Goal: Task Accomplishment & Management: Manage account settings

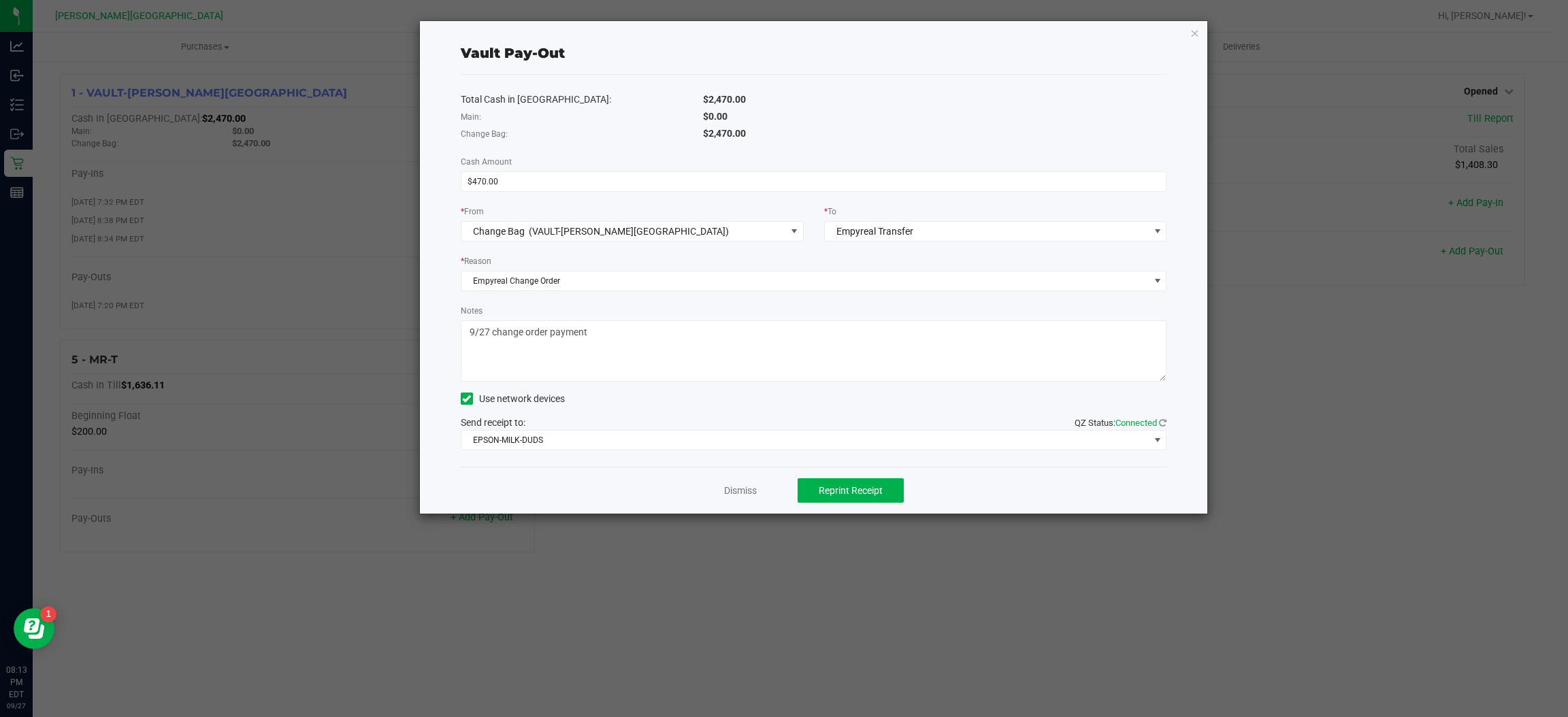
click at [1187, 27] on div "Vault Pay-Out Total Cash in Vault: $2,470.00 Main: $0.00 Change Bag: $2,470.00 …" at bounding box center [813, 267] width 788 height 493
click at [1198, 34] on icon "button" at bounding box center [1194, 32] width 9 height 16
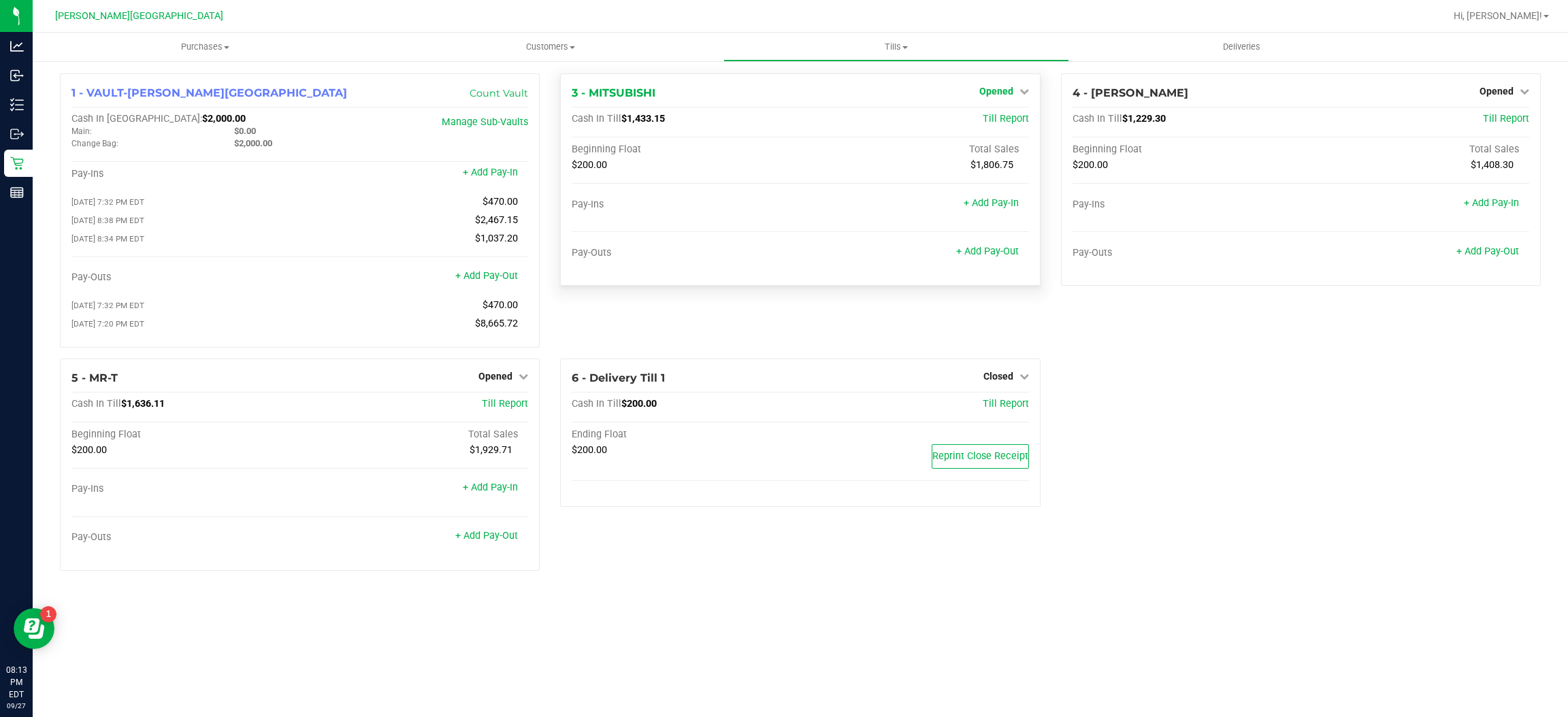
click at [1011, 89] on span "Opened" at bounding box center [996, 92] width 34 height 11
click at [1009, 114] on link "Close Till" at bounding box center [997, 120] width 37 height 11
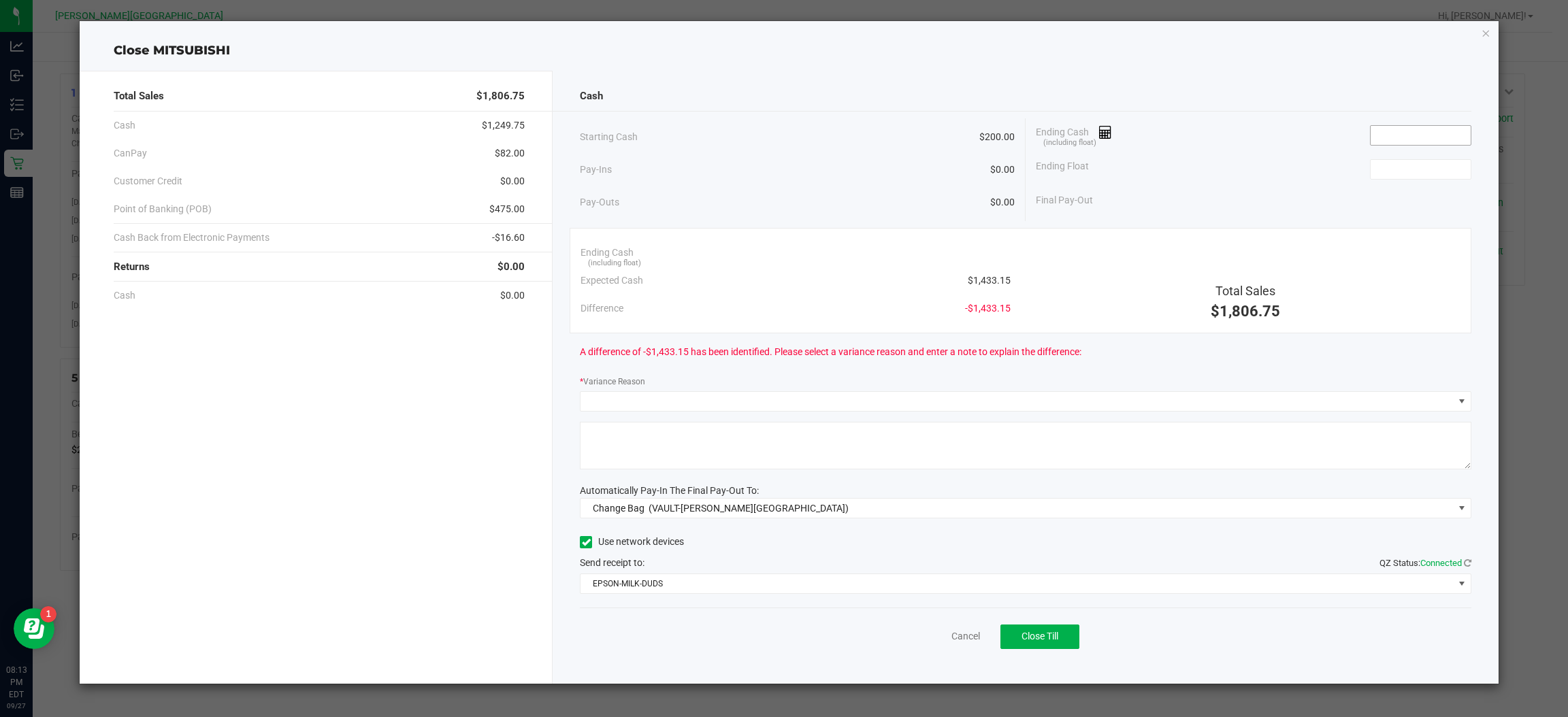
click at [1442, 131] on input at bounding box center [1420, 135] width 100 height 19
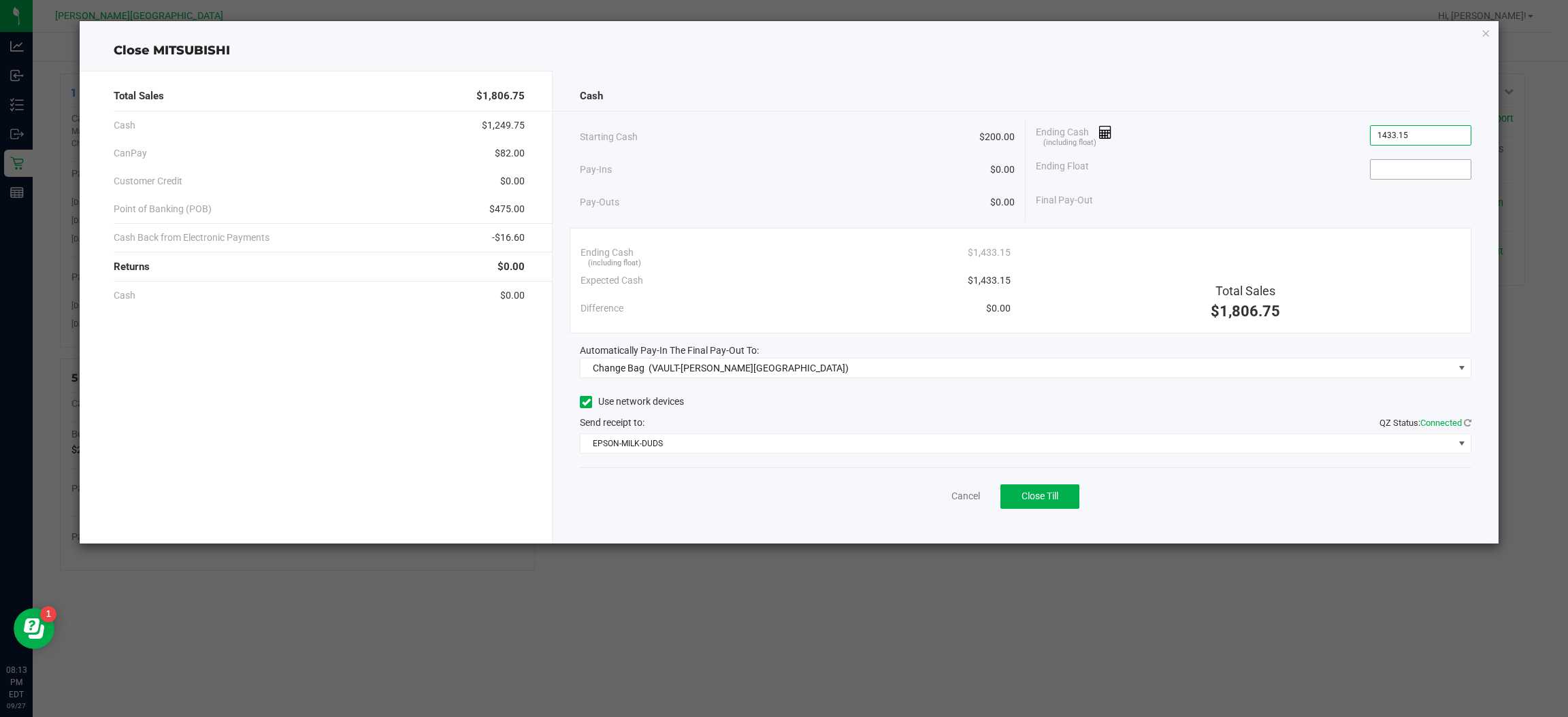
type input "$1,433.15"
click at [1422, 165] on input at bounding box center [1420, 169] width 100 height 19
type input "$200.00"
click at [1408, 217] on div "Starting Cash $200.00 Pay-Ins $0.00 Pay-Outs $0.00 Ending Cash (including float…" at bounding box center [1025, 169] width 892 height 103
click at [845, 369] on span "Change Bag (VAULT-[PERSON_NAME][GEOGRAPHIC_DATA])" at bounding box center [1017, 368] width 873 height 19
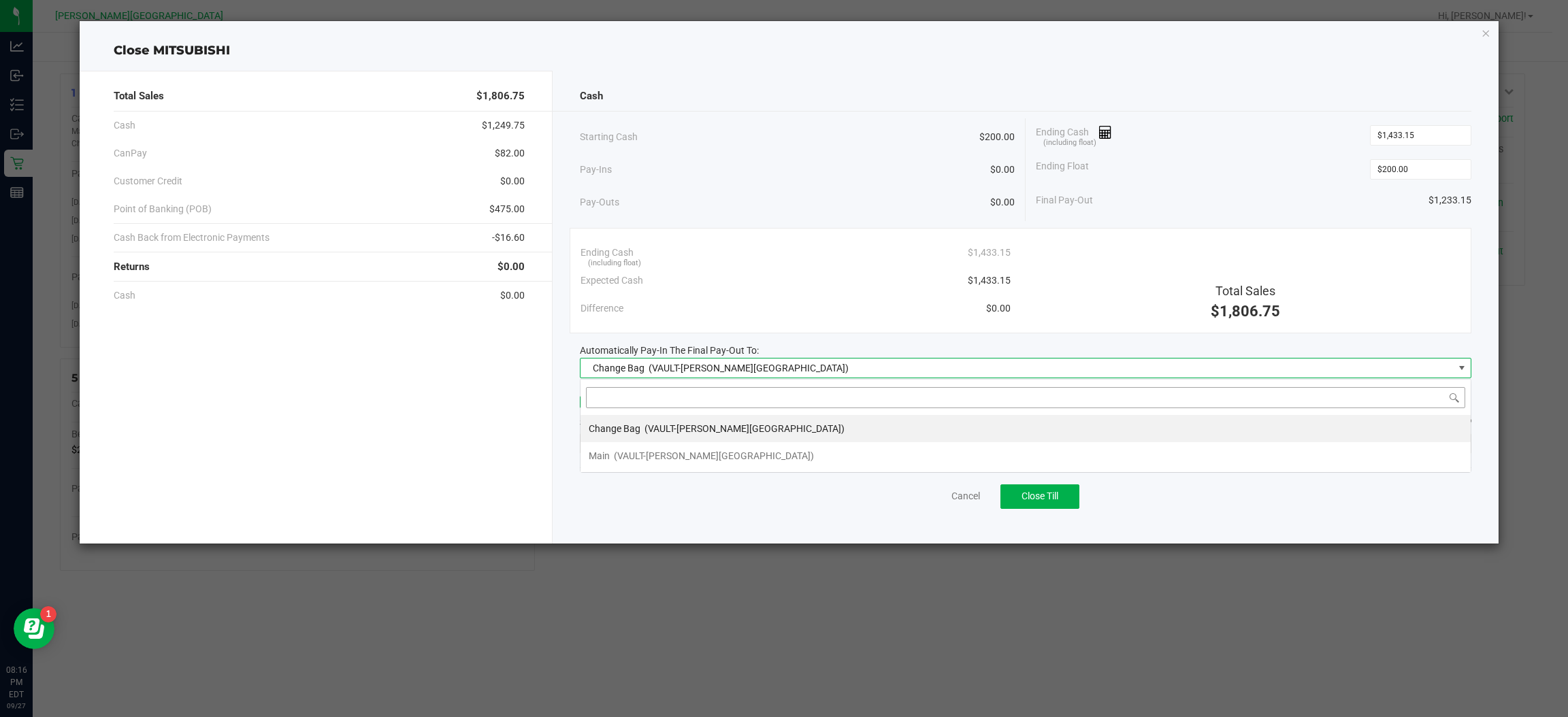
scroll to position [21, 891]
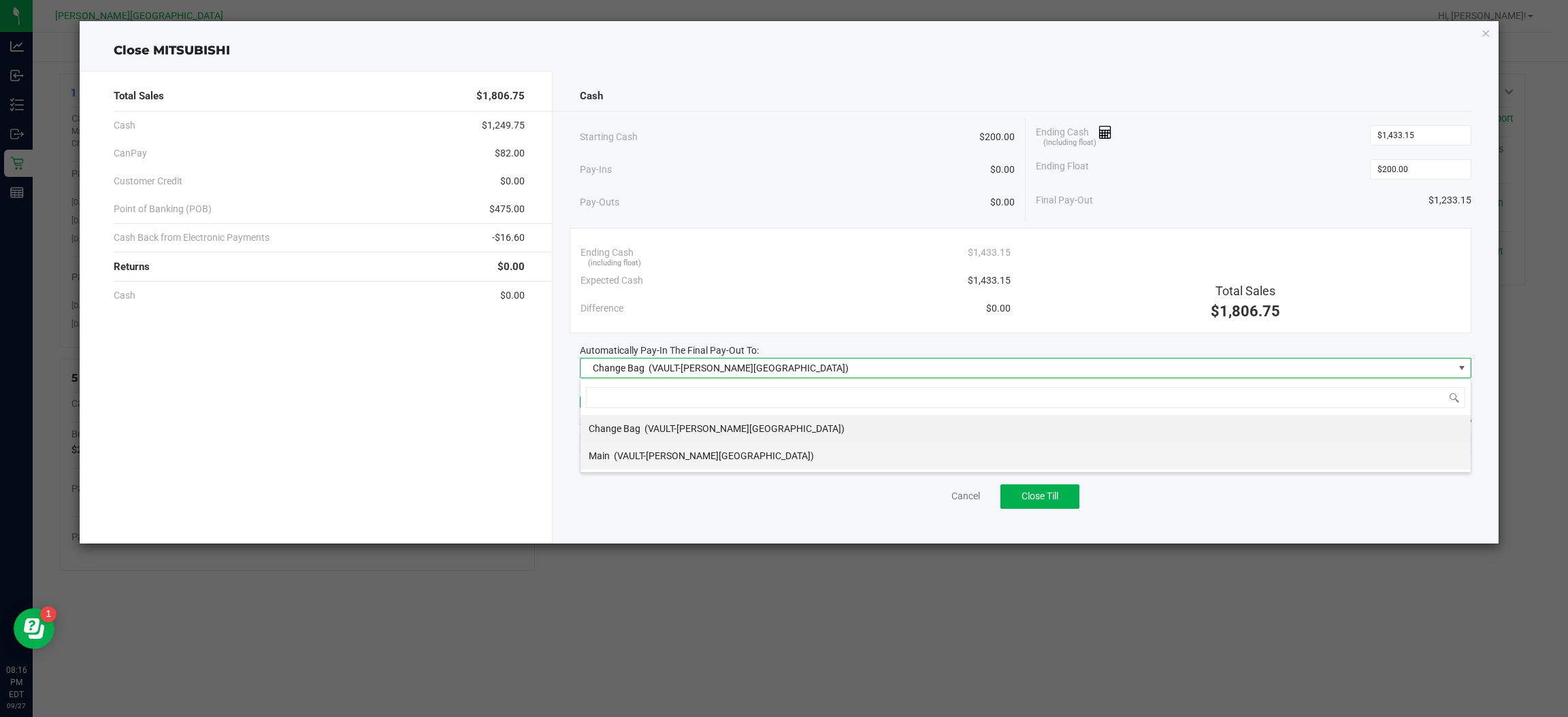
click at [778, 460] on li "Main (VAULT-[PERSON_NAME][GEOGRAPHIC_DATA])" at bounding box center [1025, 456] width 890 height 27
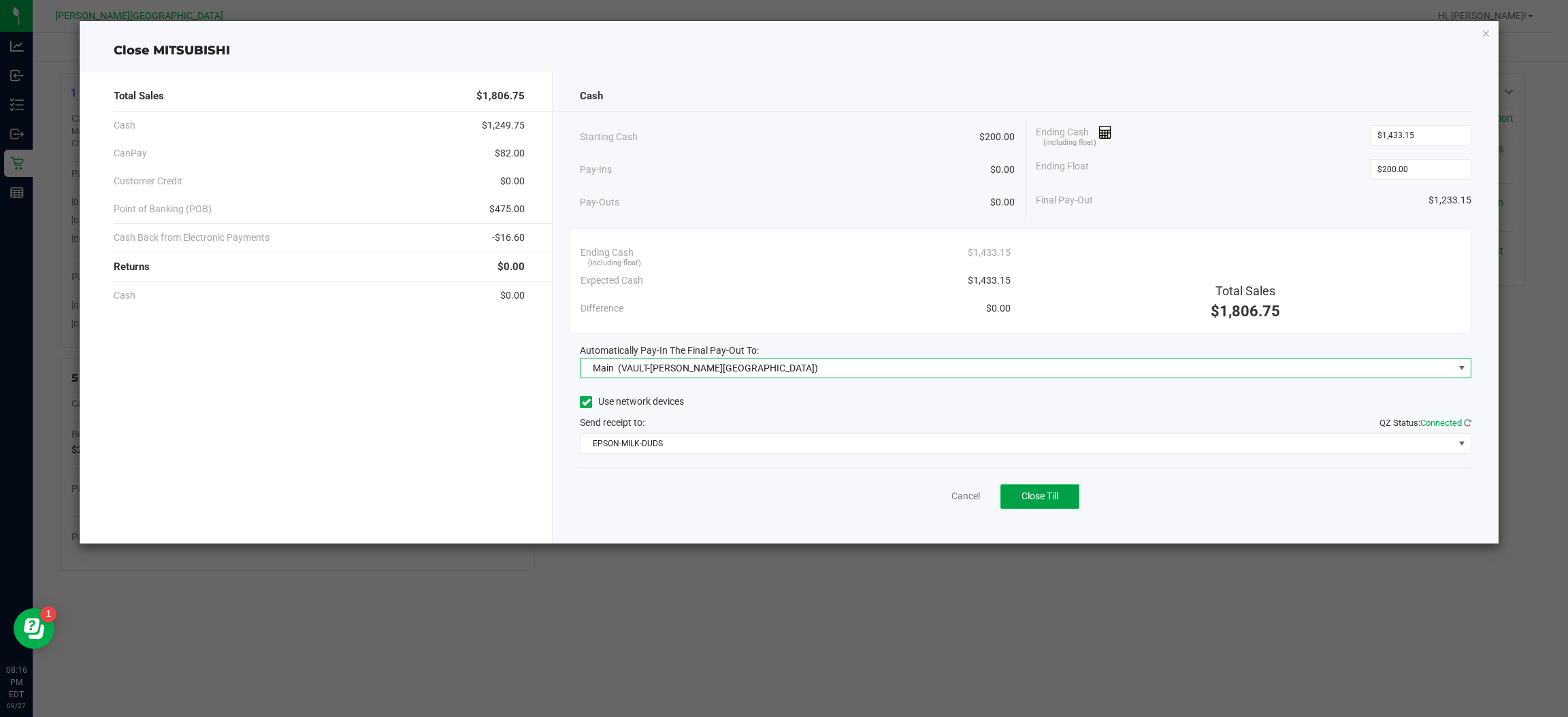
click at [1039, 485] on button "Close Till" at bounding box center [1039, 497] width 78 height 25
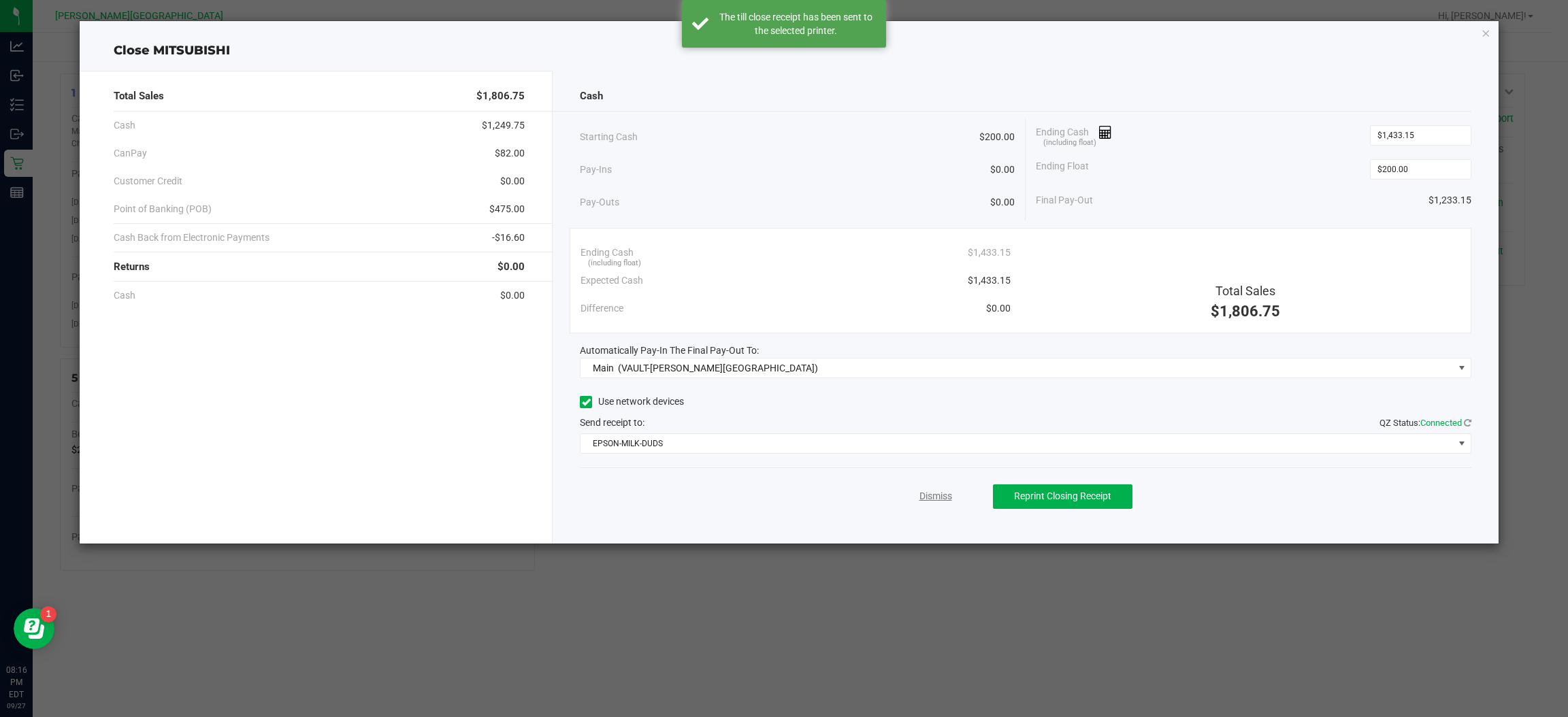
click at [945, 501] on link "Dismiss" at bounding box center [935, 496] width 33 height 14
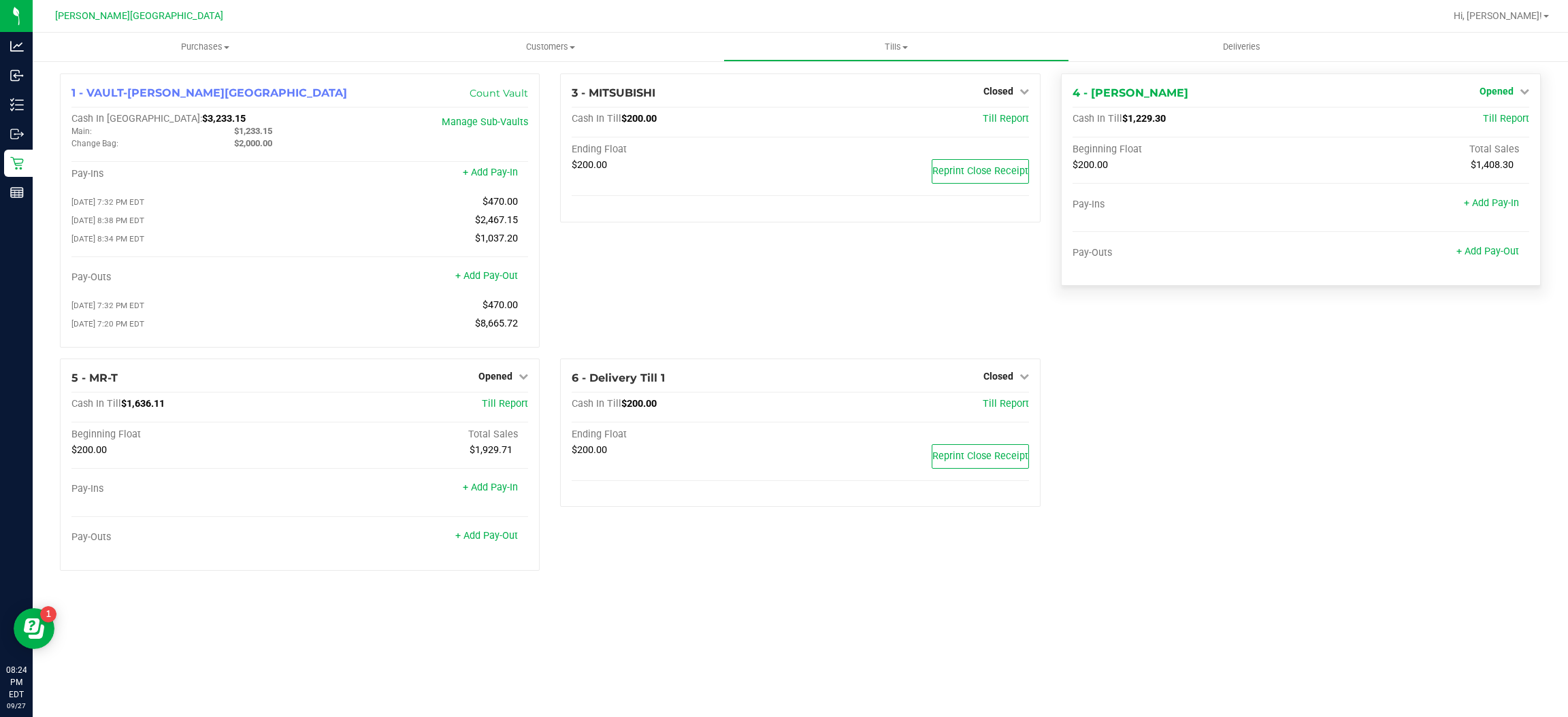
click at [1504, 98] on div "Opened" at bounding box center [1504, 91] width 50 height 16
click at [1502, 81] on div "4 - NASH-TAYLOR Opened Close Till Cash In Till $1,229.30 Till Report Beginning …" at bounding box center [1300, 180] width 479 height 212
click at [1487, 93] on span "Opened" at bounding box center [1496, 92] width 34 height 11
click at [1511, 94] on span "Opened" at bounding box center [1496, 92] width 34 height 11
click at [1511, 90] on span "Opened" at bounding box center [1496, 92] width 34 height 11
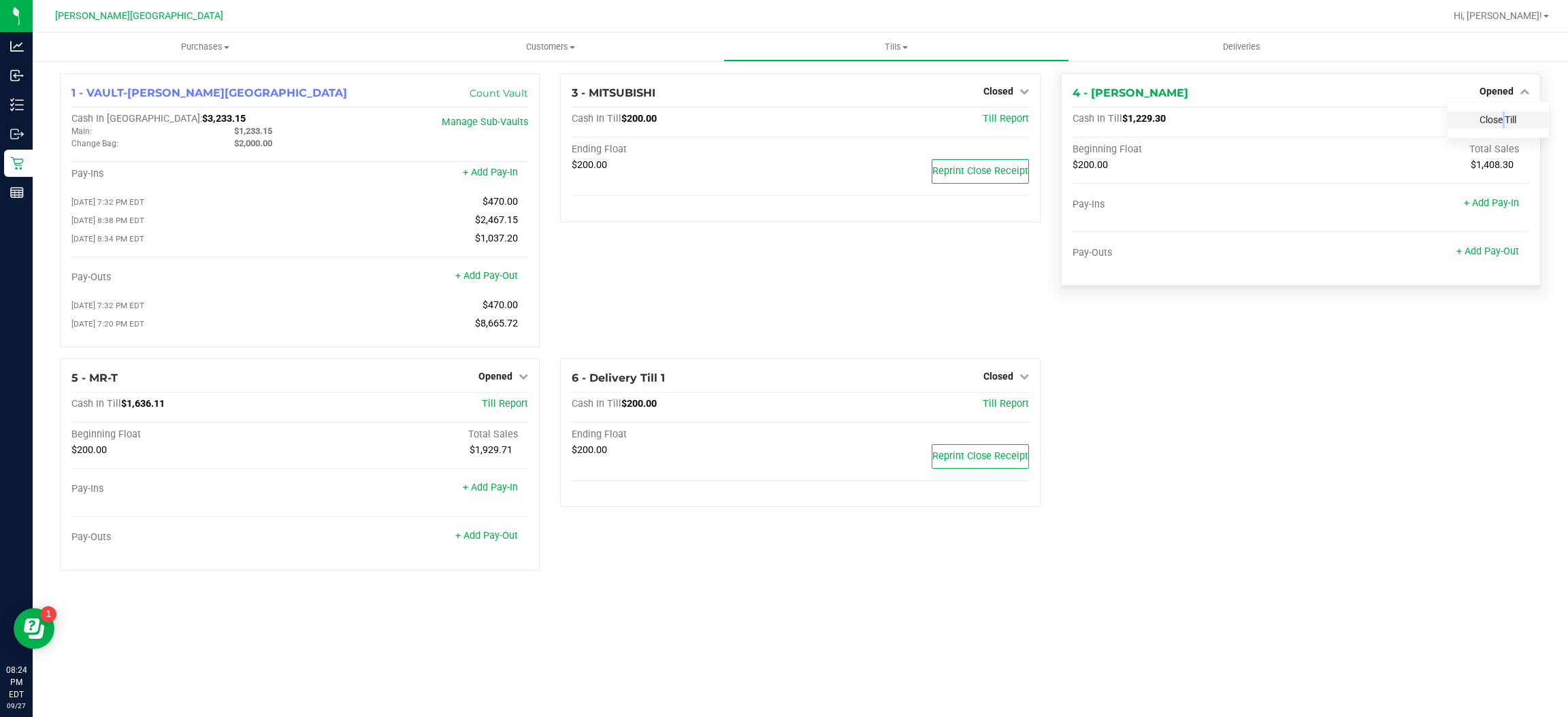
click at [1498, 117] on link "Close Till" at bounding box center [1497, 120] width 37 height 11
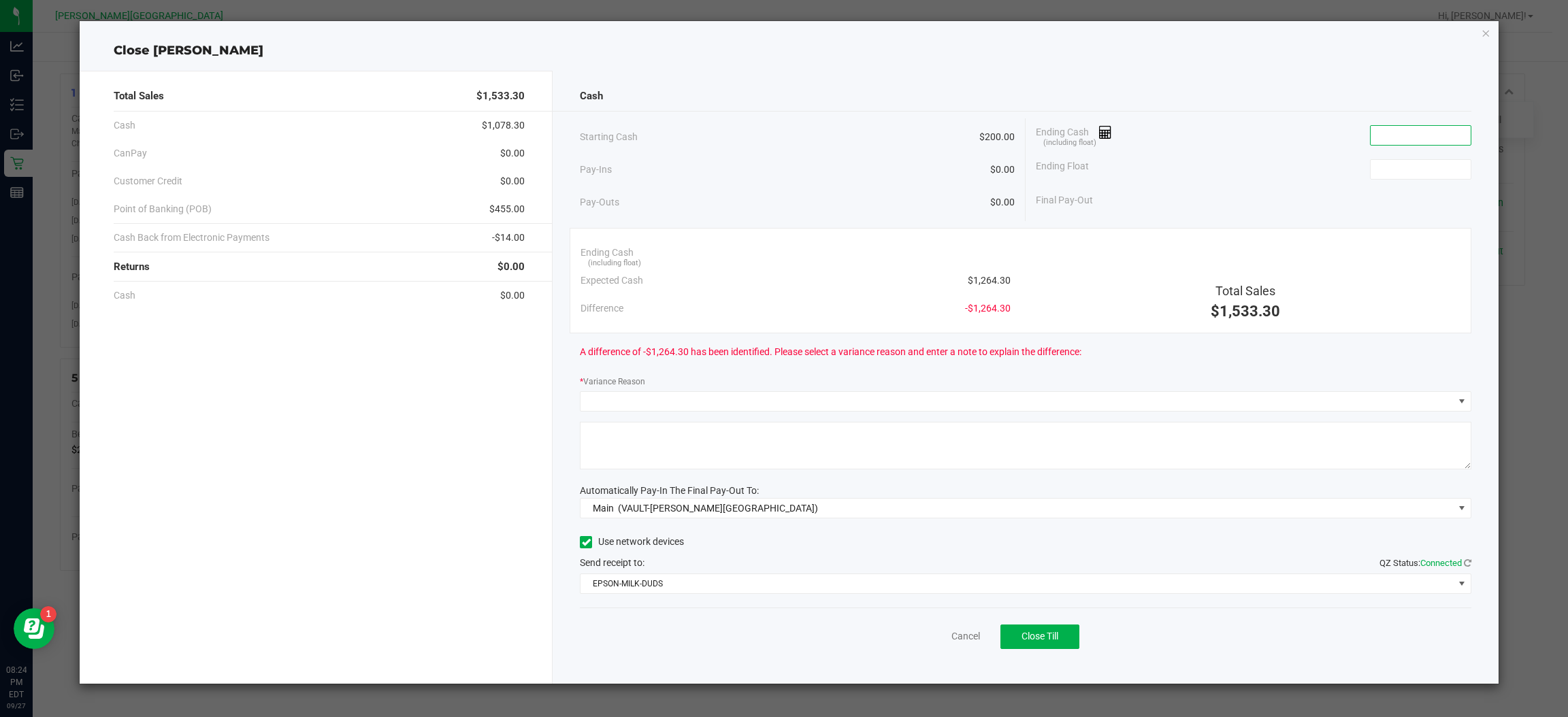
click at [1427, 142] on input at bounding box center [1420, 135] width 100 height 19
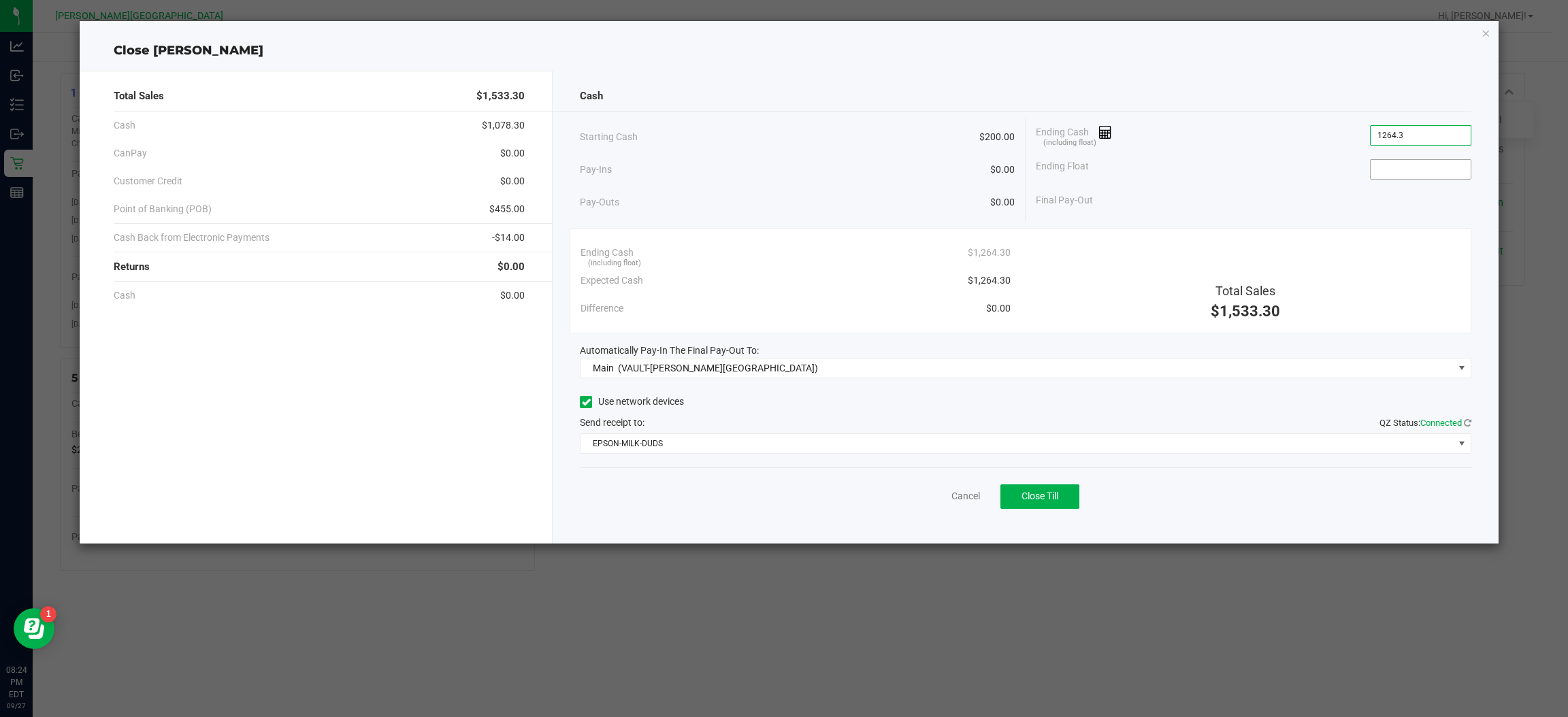
type input "$1,264.30"
click at [1424, 167] on input at bounding box center [1420, 169] width 100 height 19
type input "$200.00"
click at [1408, 220] on div "Cash Starting Cash $200.00 Pay-Ins $0.00 Pay-Outs $0.00 Ending Cash (including …" at bounding box center [1025, 307] width 946 height 473
click at [1064, 496] on button "Close Till" at bounding box center [1039, 497] width 78 height 25
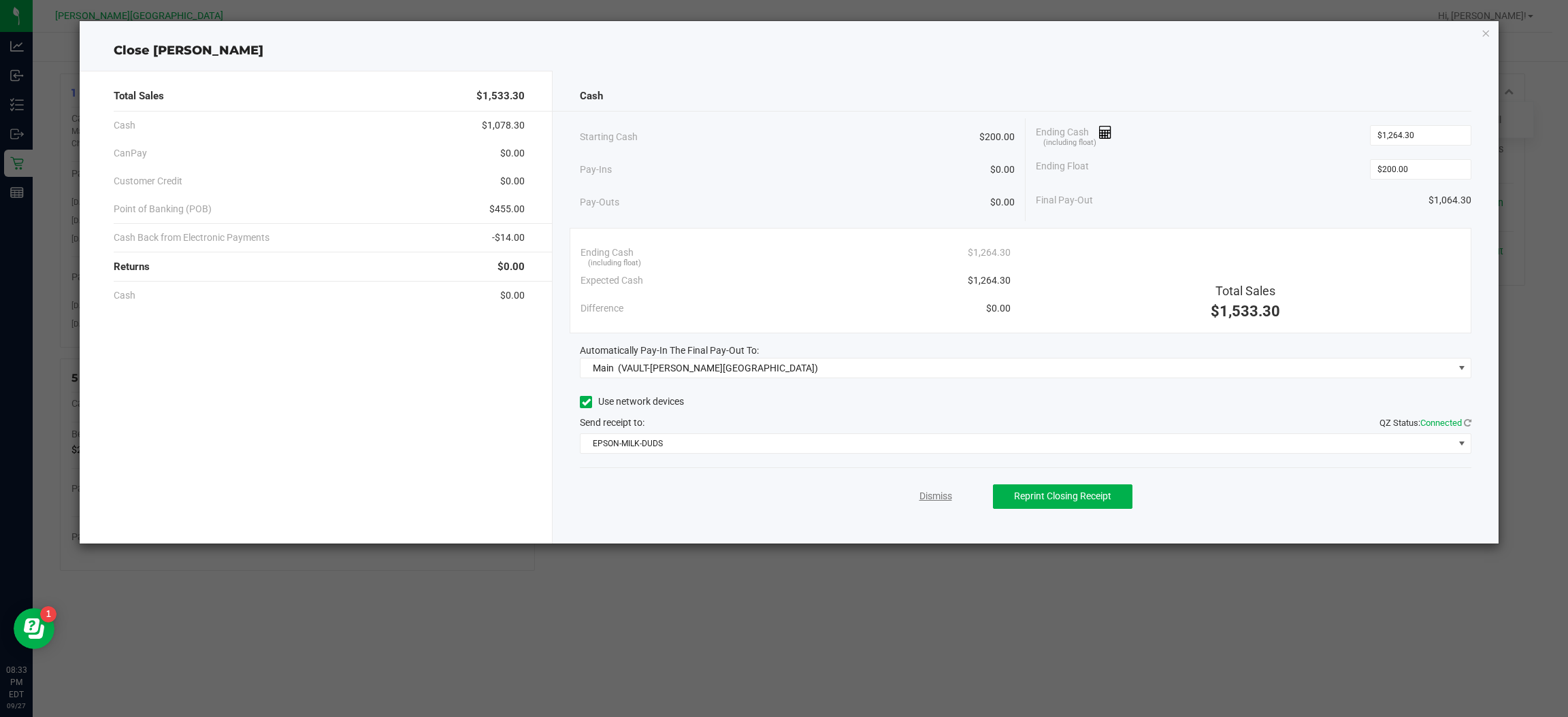
click at [945, 496] on link "Dismiss" at bounding box center [935, 496] width 33 height 14
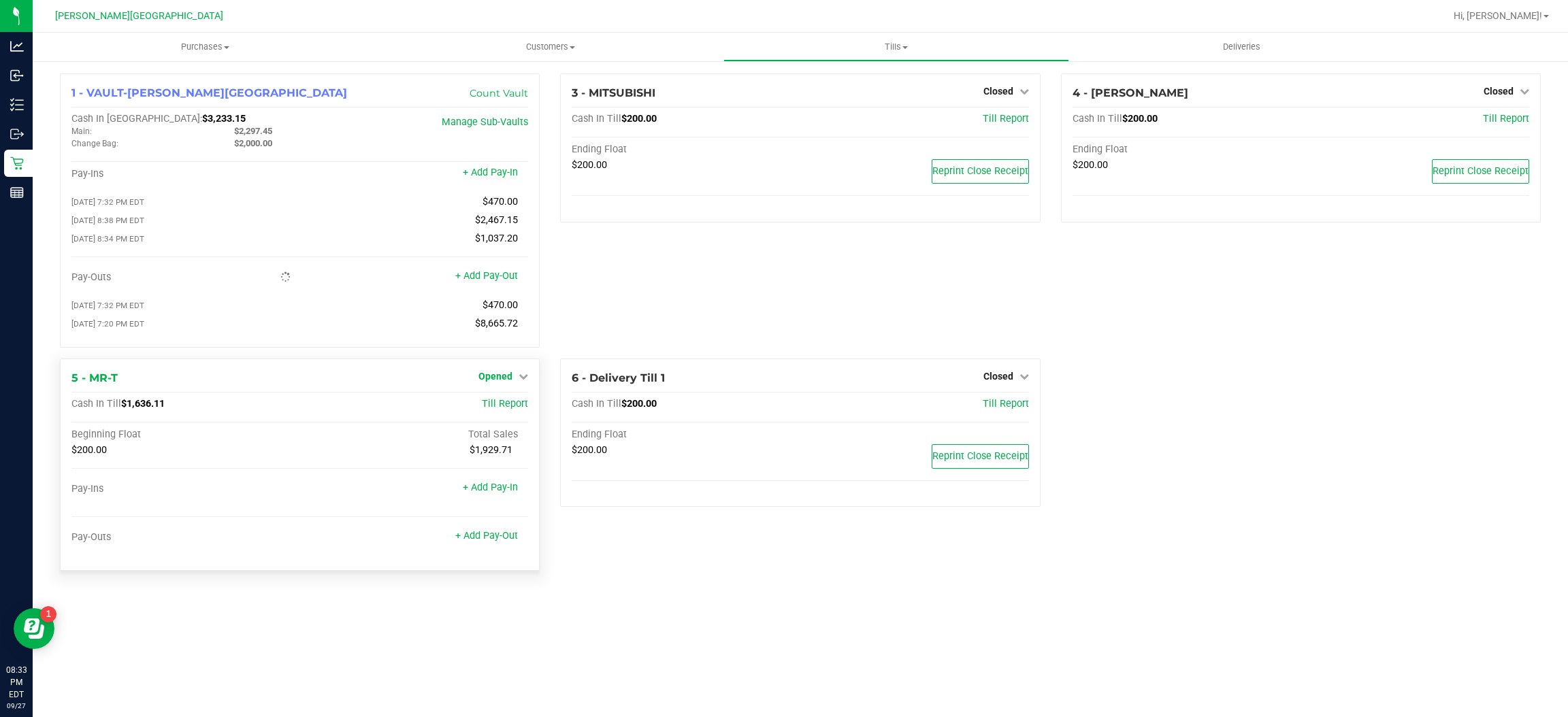
click at [517, 376] on link "Opened" at bounding box center [503, 376] width 50 height 11
click at [526, 398] on div "Close Till" at bounding box center [497, 405] width 100 height 17
click at [513, 404] on link "Close Till" at bounding box center [497, 405] width 37 height 11
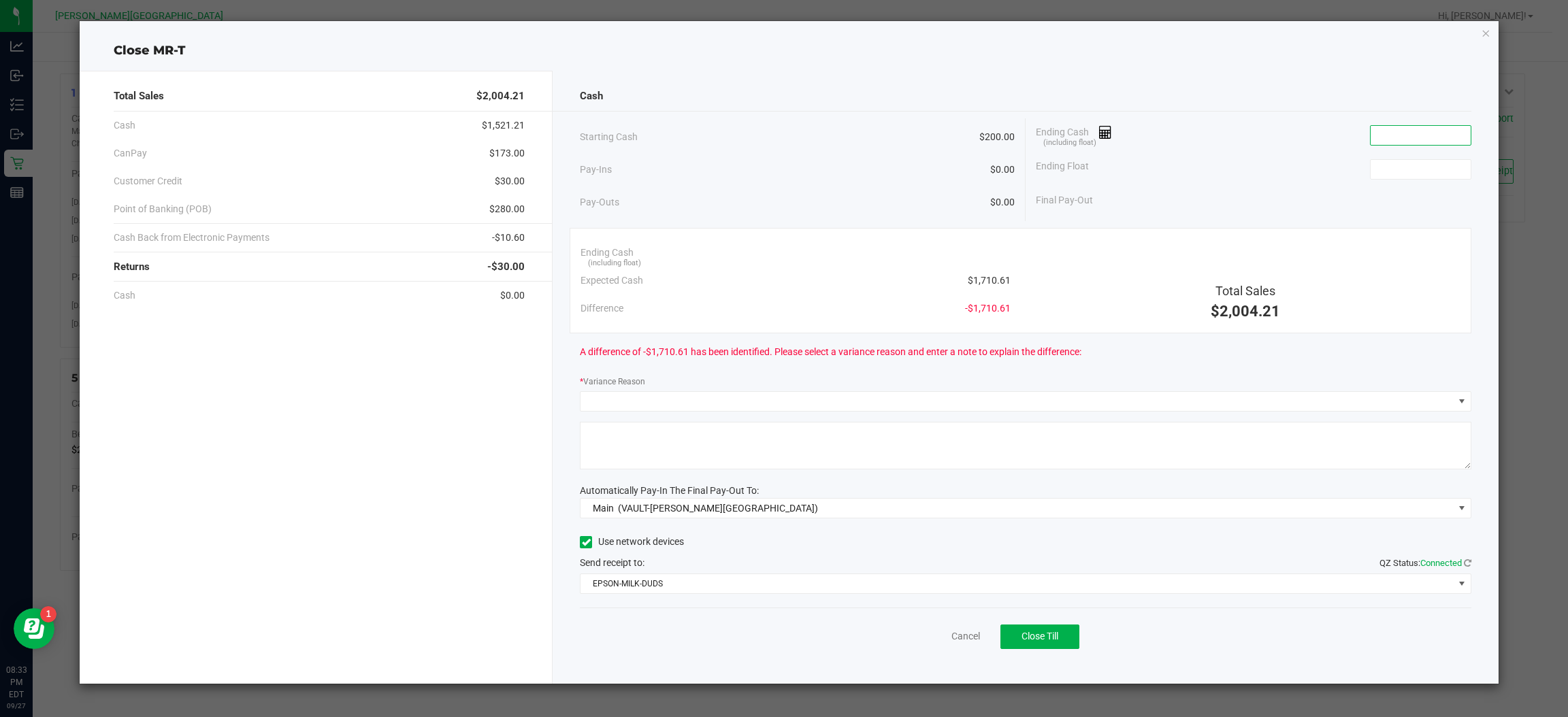
click at [1420, 139] on input at bounding box center [1420, 135] width 100 height 19
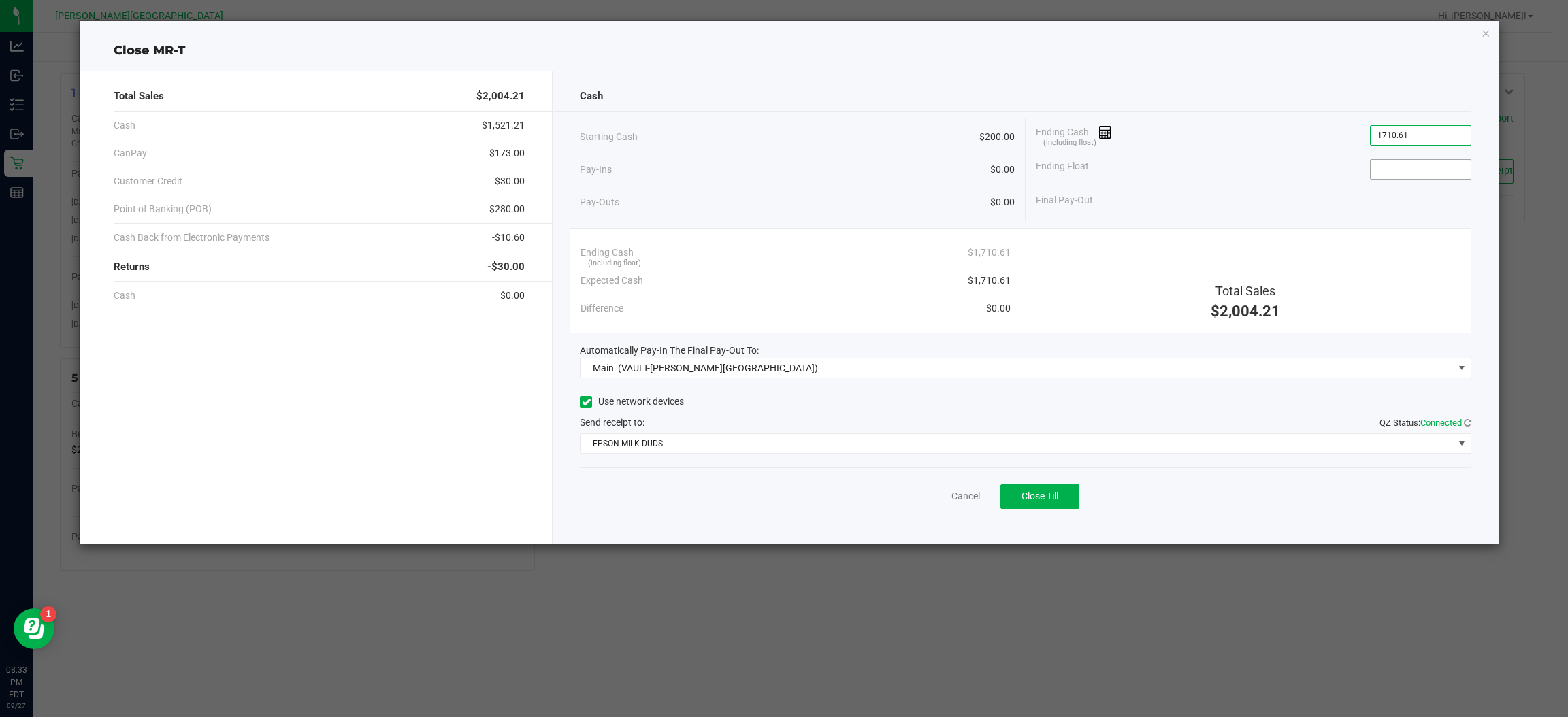
type input "$1,710.61"
click at [1405, 174] on input at bounding box center [1420, 169] width 100 height 19
type input "$200.00"
click at [1363, 203] on div "Final Pay-Out $1,510.61" at bounding box center [1253, 200] width 435 height 27
drag, startPoint x: 1038, startPoint y: 491, endPoint x: 1038, endPoint y: 483, distance: 8.0
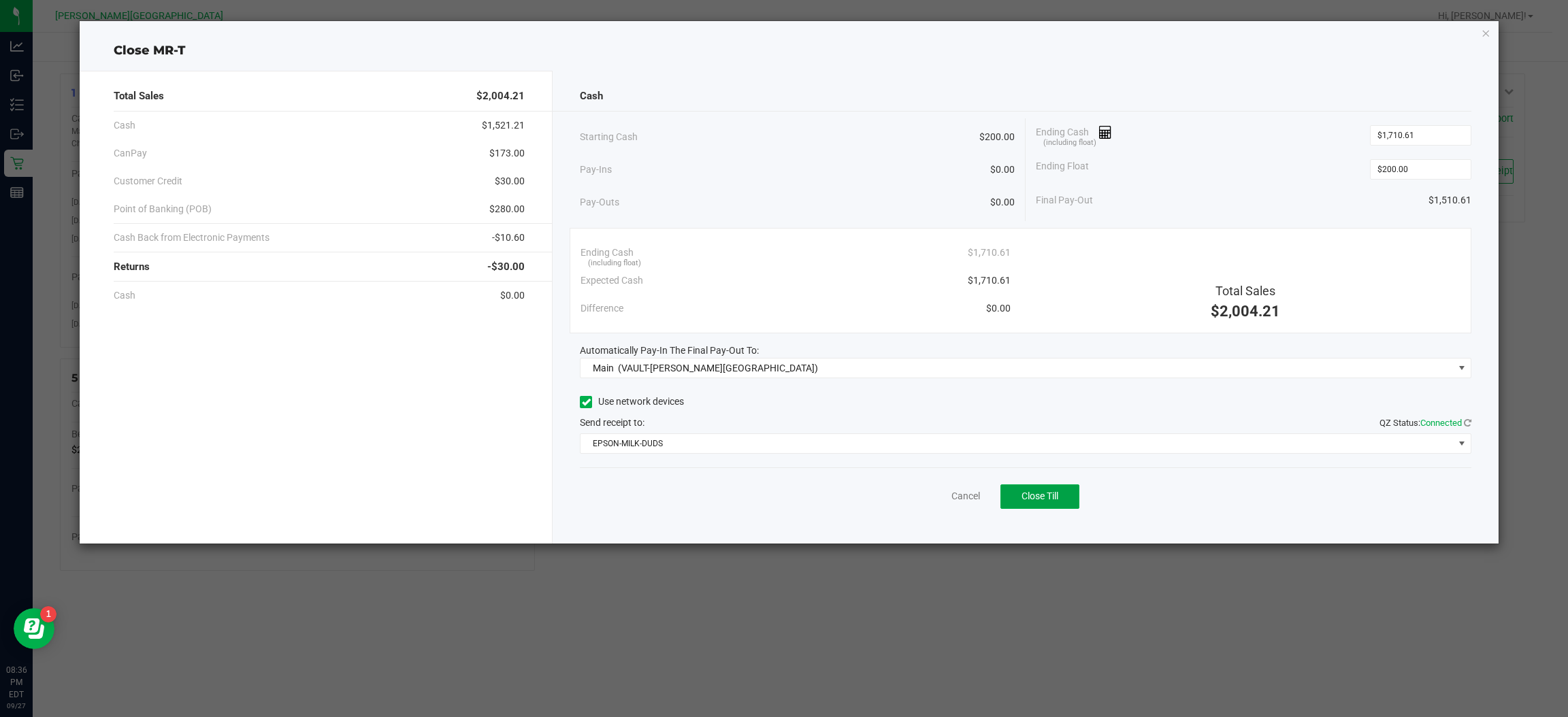
click at [1038, 483] on div "Cancel Close Till" at bounding box center [1025, 493] width 892 height 52
click at [1042, 491] on span "Close Till" at bounding box center [1039, 497] width 37 height 11
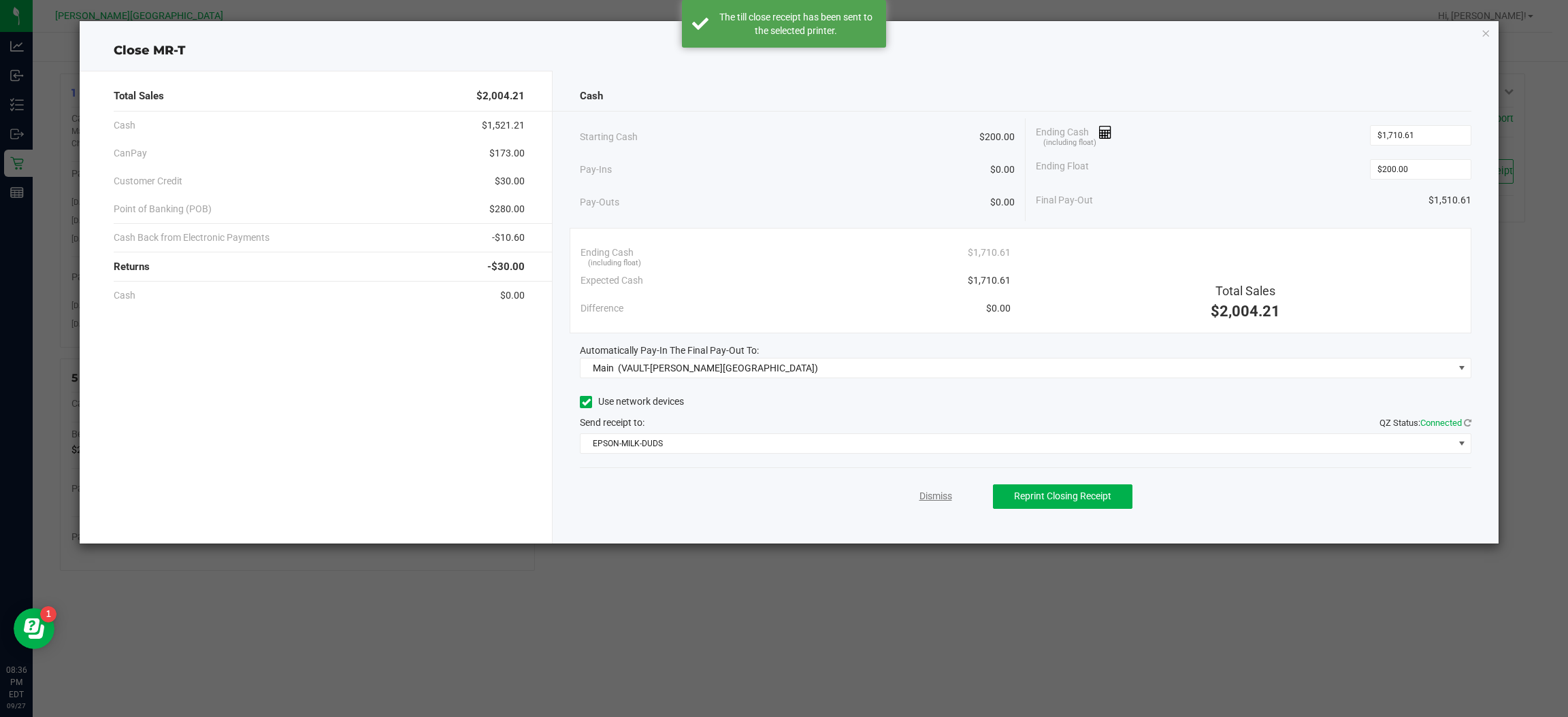
click at [948, 489] on link "Dismiss" at bounding box center [935, 496] width 33 height 14
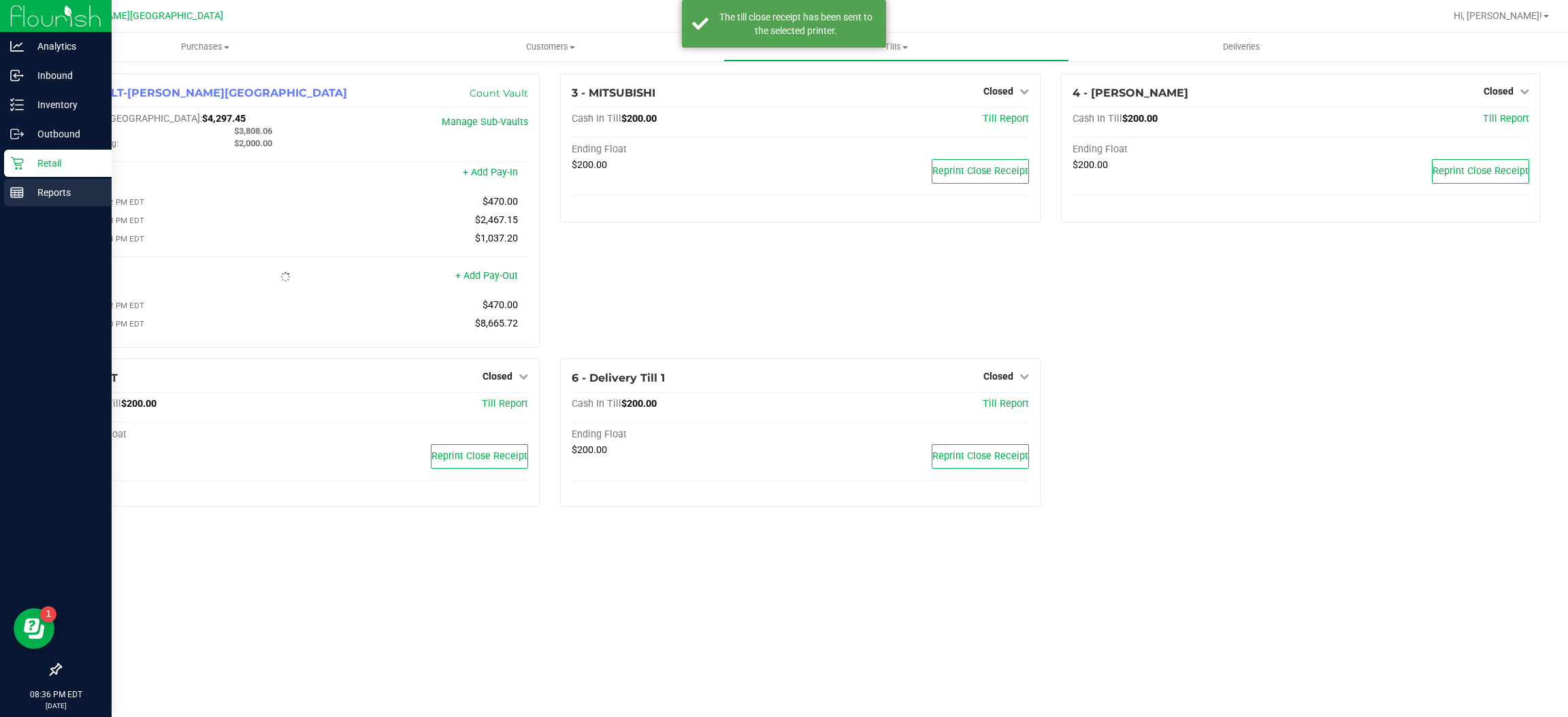
click at [43, 193] on p "Reports" at bounding box center [64, 192] width 81 height 16
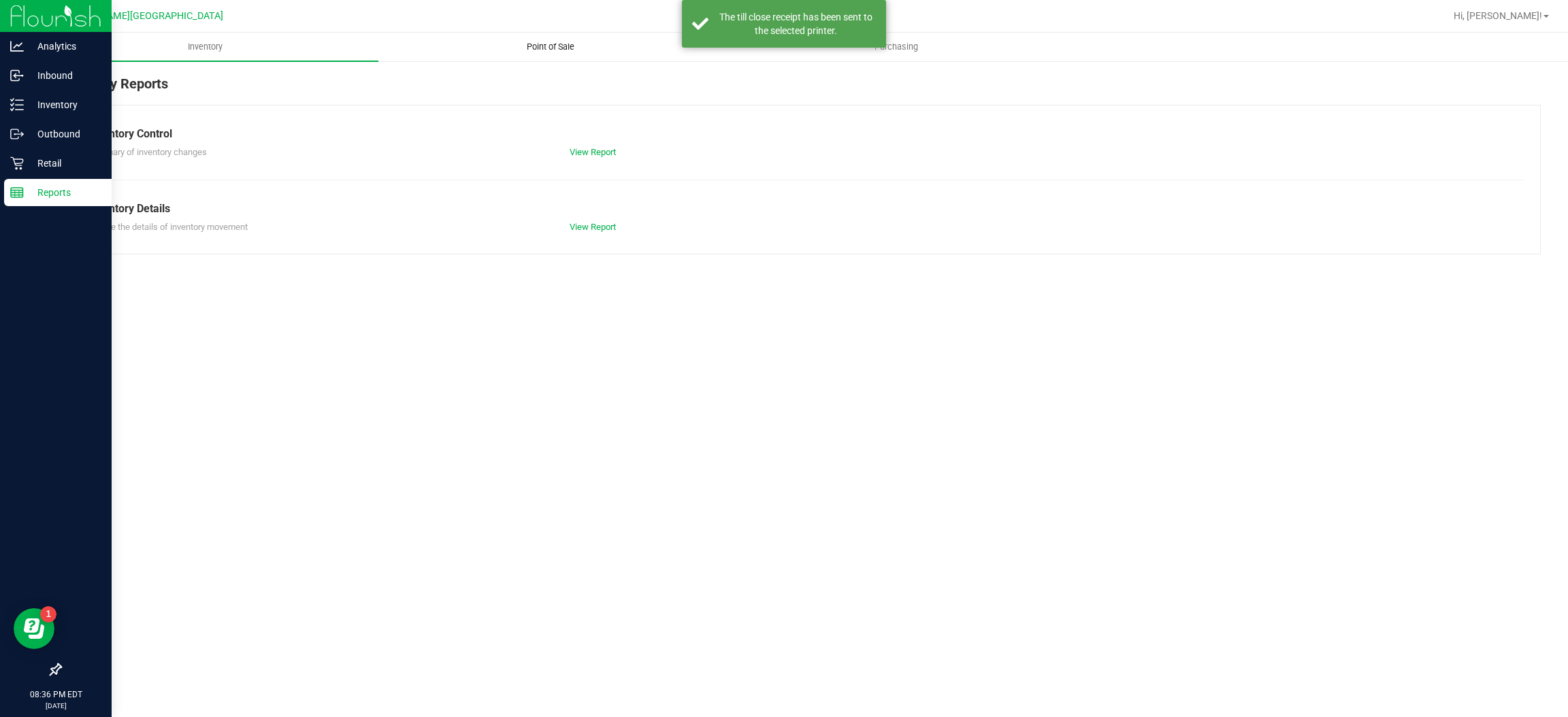
click at [564, 39] on uib-tab-heading "Point of Sale" at bounding box center [551, 46] width 344 height 27
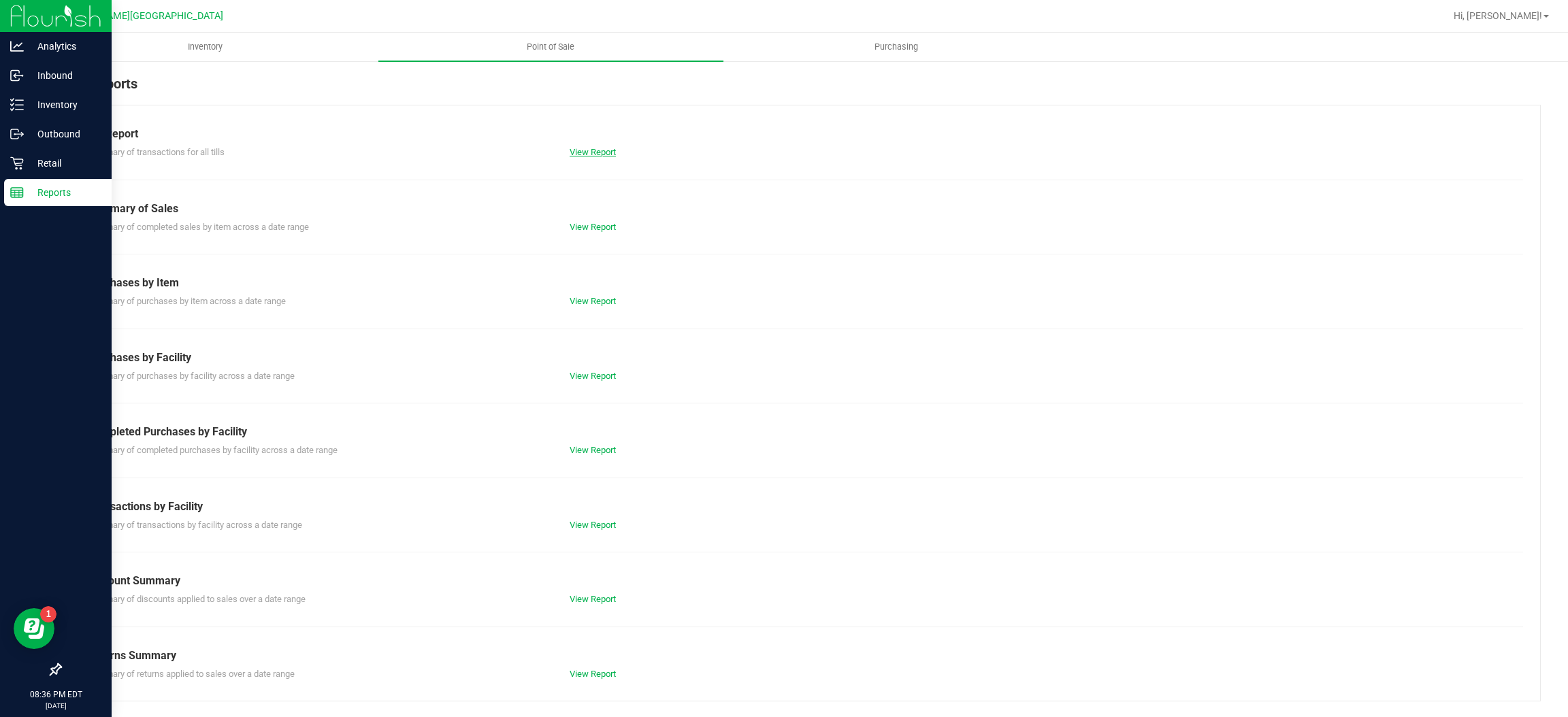
click at [606, 151] on link "View Report" at bounding box center [592, 151] width 46 height 10
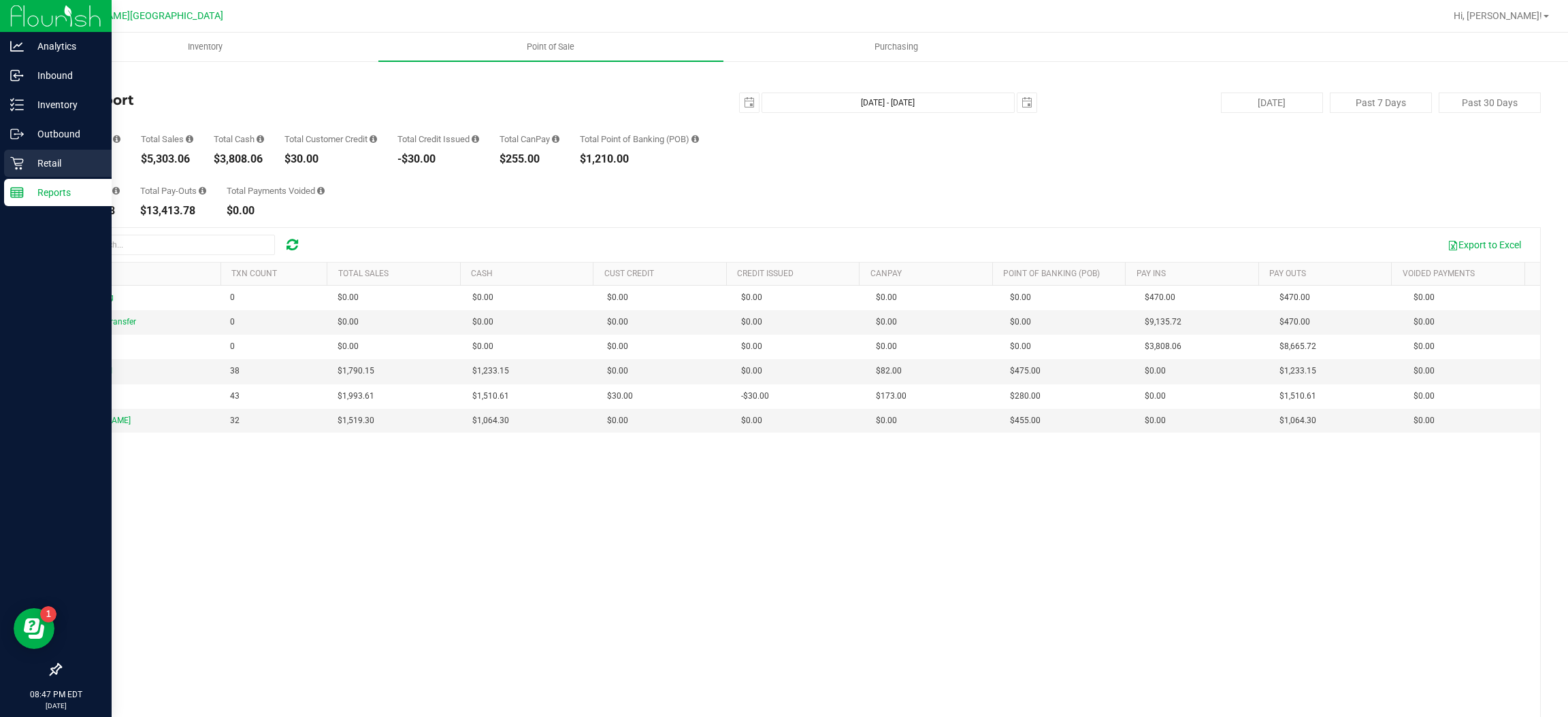
drag, startPoint x: 40, startPoint y: 166, endPoint x: 72, endPoint y: 157, distance: 33.2
click at [42, 166] on p "Retail" at bounding box center [64, 163] width 81 height 16
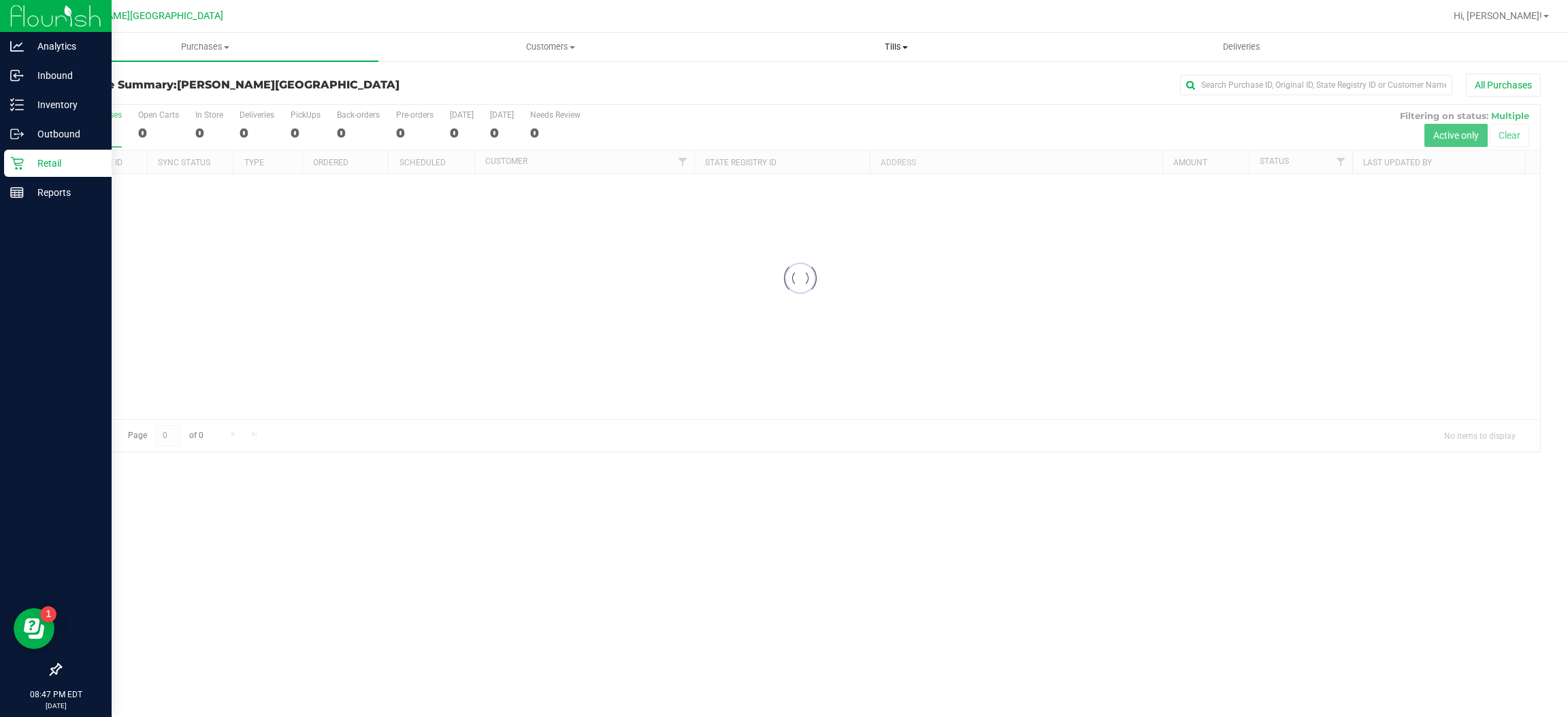
click at [894, 44] on span "Tills" at bounding box center [897, 46] width 344 height 12
click at [846, 96] on span "Reconcile e-payments" at bounding box center [791, 98] width 135 height 11
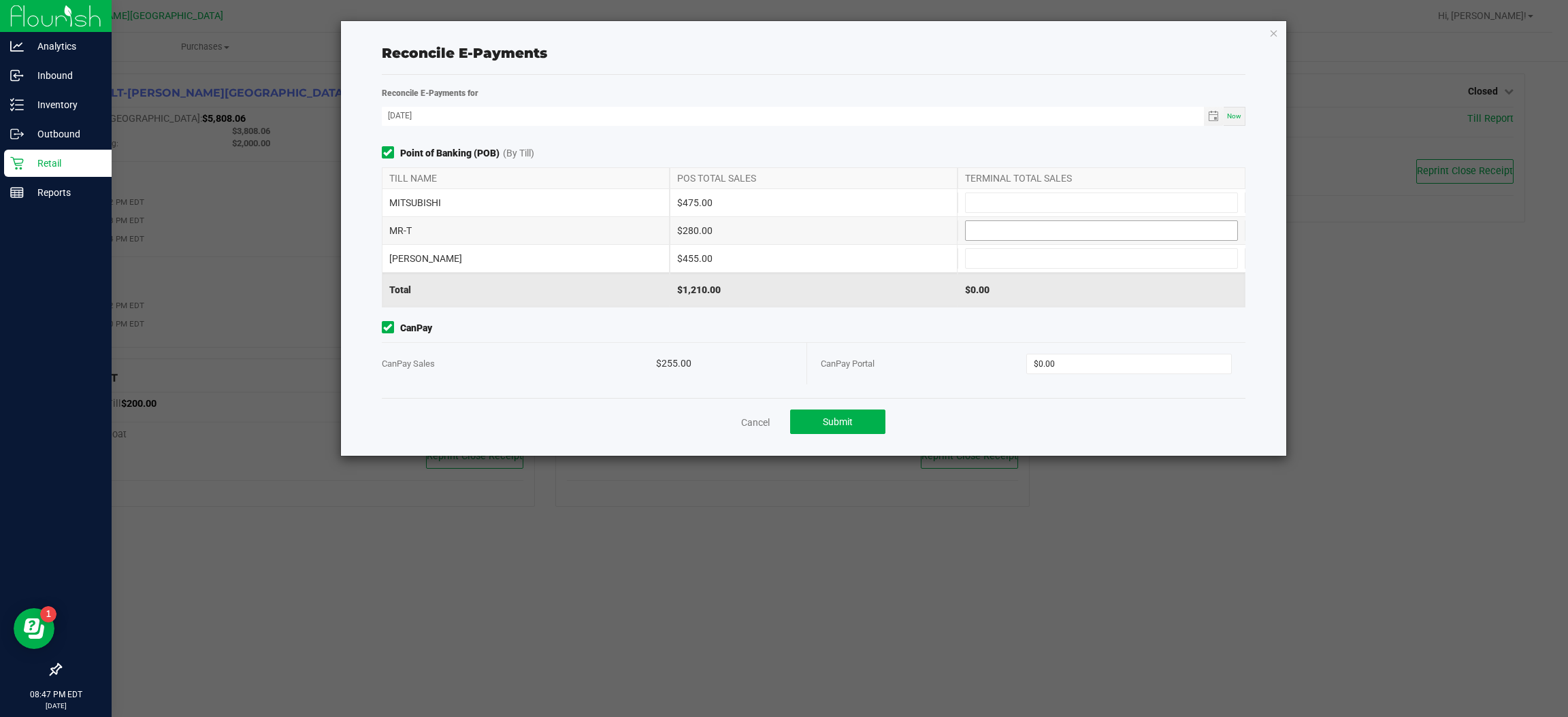
click at [1014, 224] on input at bounding box center [1101, 231] width 271 height 19
type input "$280.00"
click at [971, 205] on input at bounding box center [1101, 202] width 271 height 19
type input "$475.00"
click at [990, 255] on input at bounding box center [1101, 258] width 271 height 19
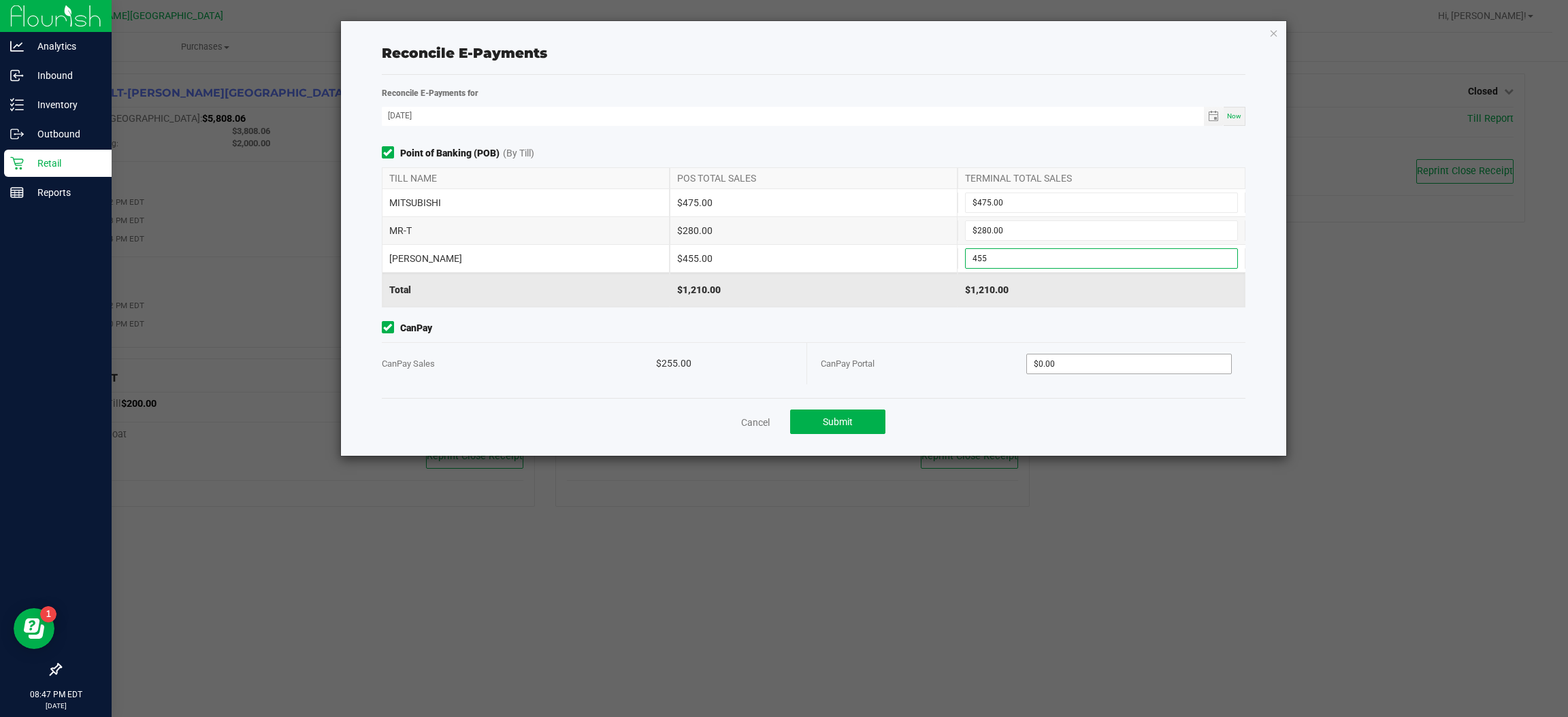
type input "$455.00"
click at [1086, 372] on input "0" at bounding box center [1129, 364] width 204 height 19
type input "$255.00"
click at [999, 349] on div "CanPay Portal" at bounding box center [923, 364] width 205 height 42
click at [882, 424] on button "Submit" at bounding box center [837, 422] width 96 height 25
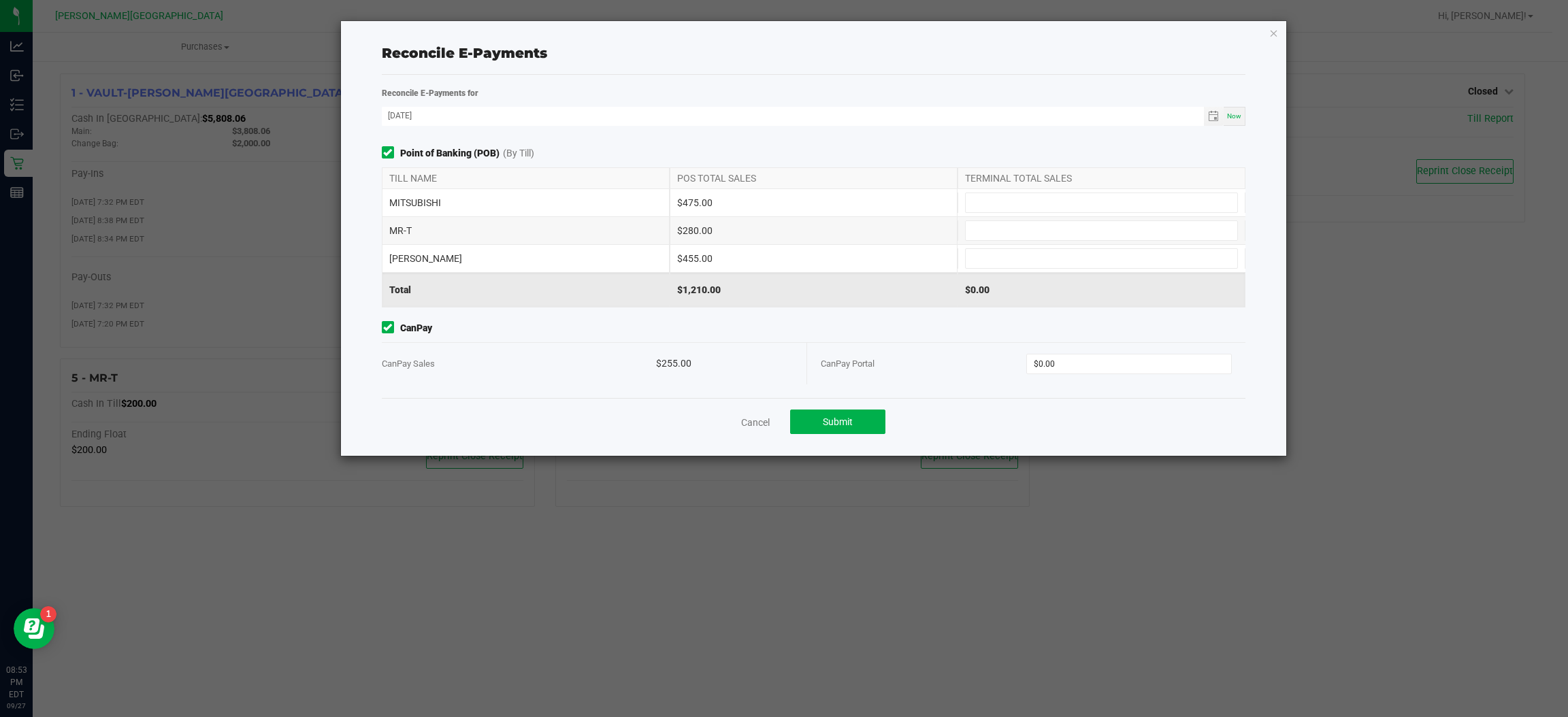
click at [1277, 34] on div "Reconcile E-Payments Reconcile E-Payments for [DATE] Now Point of Banking (POB)…" at bounding box center [812, 238] width 945 height 435
click at [1263, 28] on div "Reconcile E-Payments Reconcile E-Payments for [DATE] Now Point of Banking (POB)…" at bounding box center [812, 238] width 945 height 435
click at [1275, 27] on icon "button" at bounding box center [1274, 32] width 9 height 16
